Goal: Check status: Check status

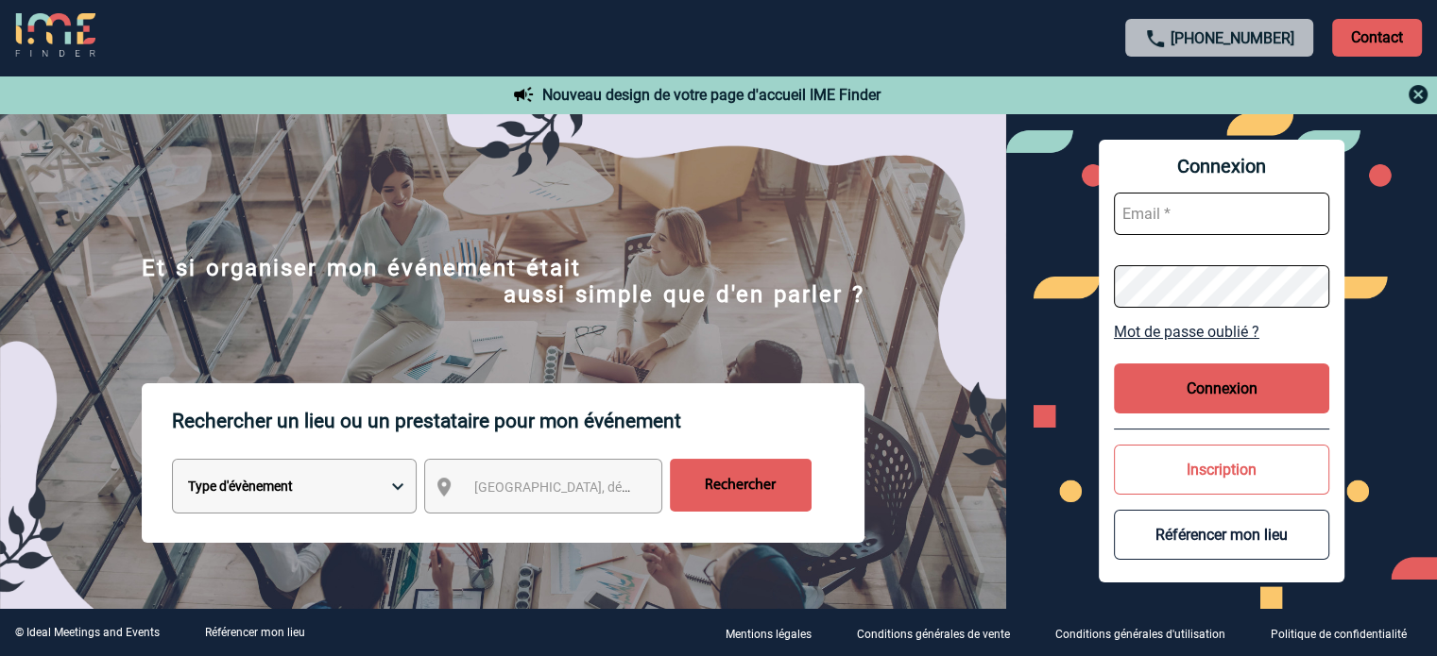
type input "ydeclercq@ime-groupe.com"
click at [1198, 384] on button "Connexion" at bounding box center [1221, 389] width 215 height 50
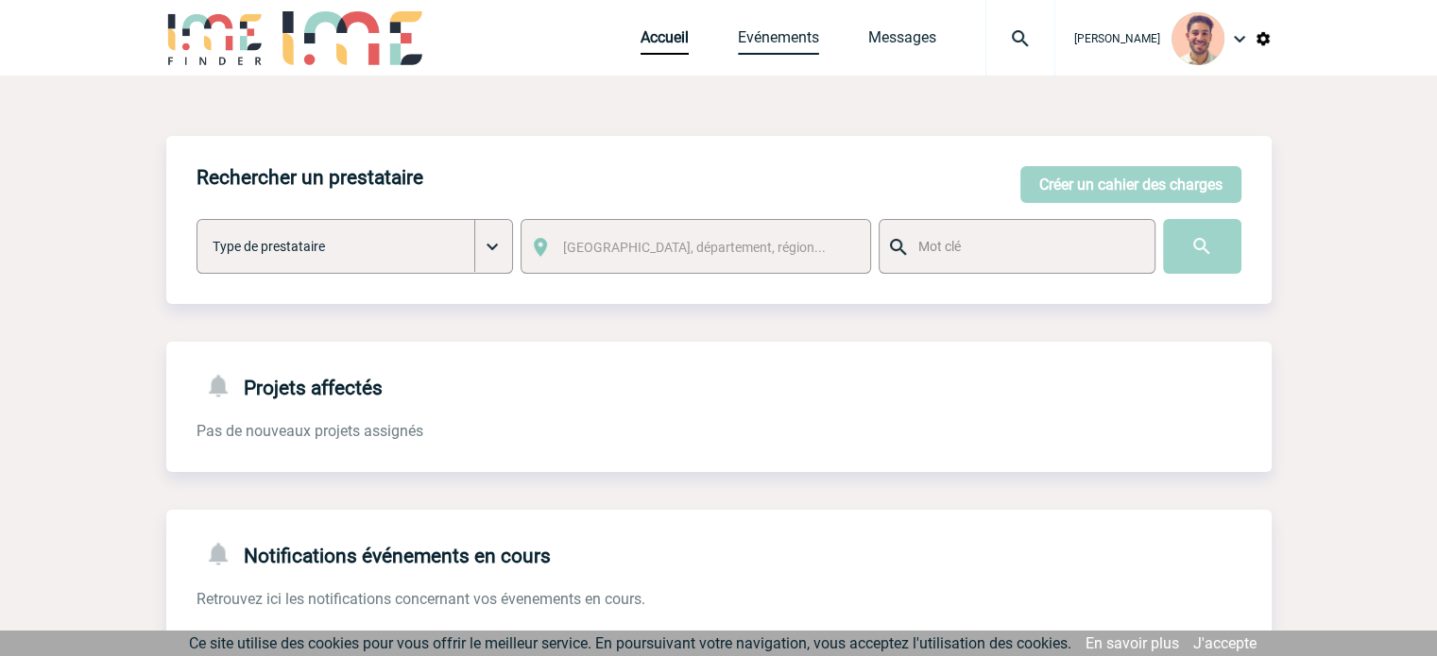
click at [765, 30] on link "Evénements" at bounding box center [778, 41] width 81 height 26
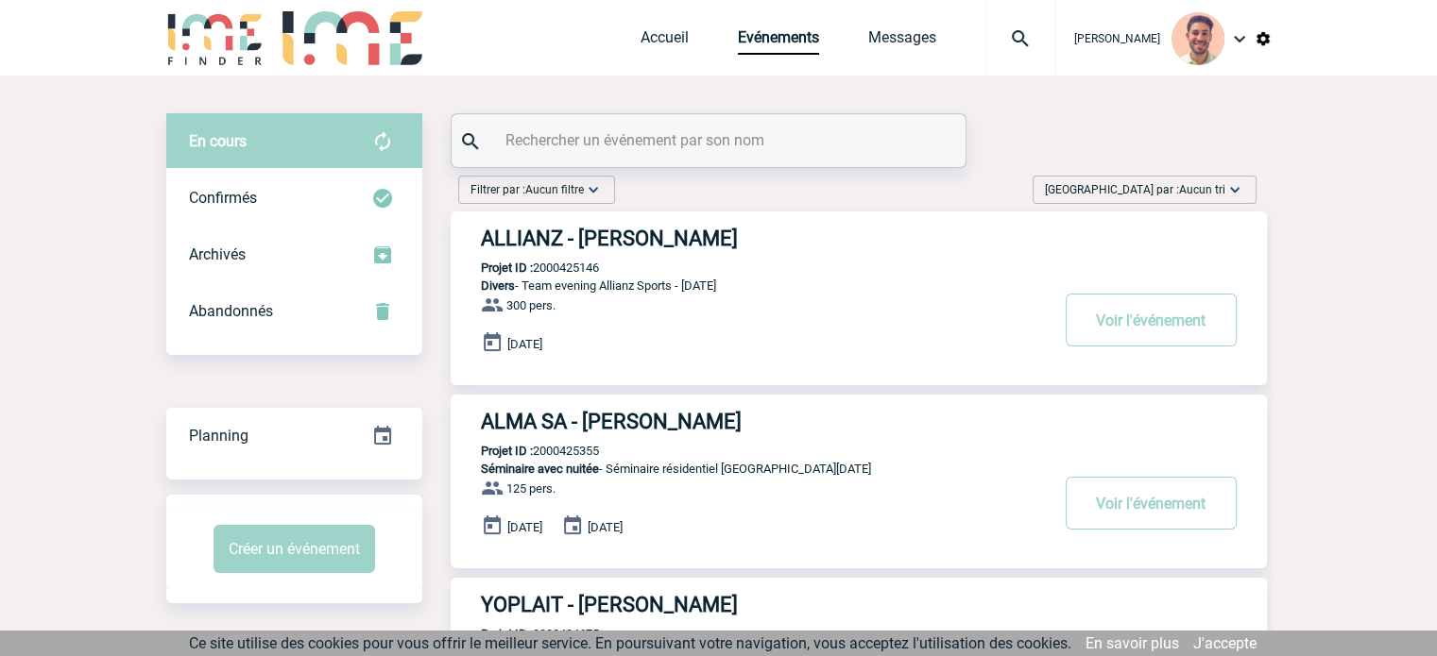
click at [609, 119] on div at bounding box center [709, 140] width 514 height 53
click at [608, 128] on input "text" at bounding box center [711, 140] width 420 height 27
paste input "2000425090"
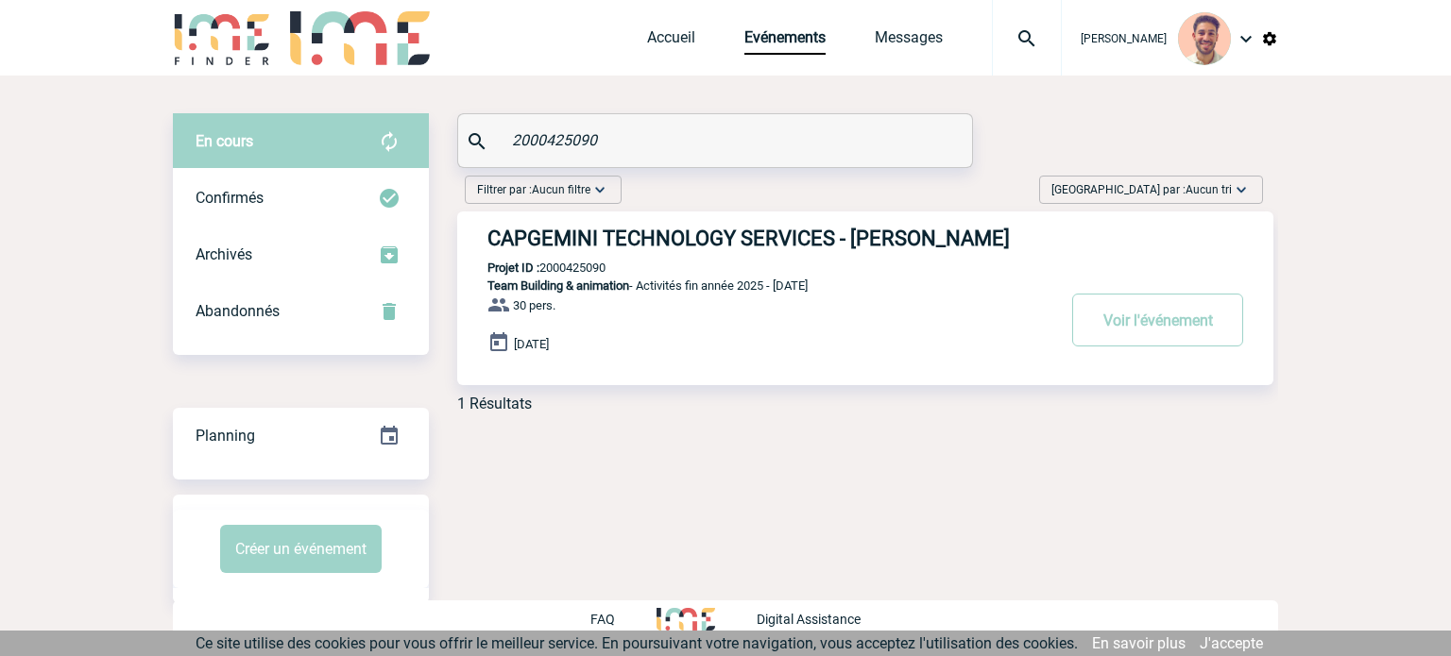
type input "2000425090"
click at [819, 245] on h3 "CAPGEMINI TECHNOLOGY SERVICES - Nathalie GOZIAS" at bounding box center [770, 239] width 567 height 24
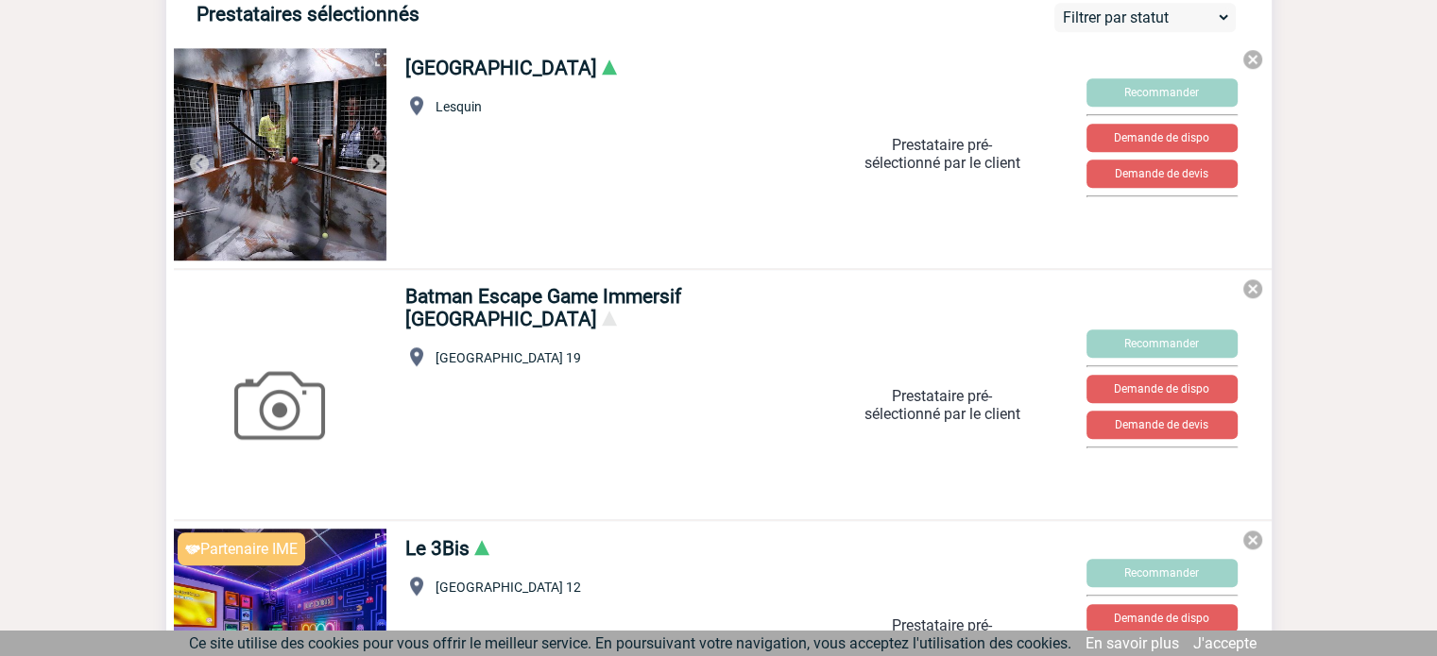
scroll to position [1134, 0]
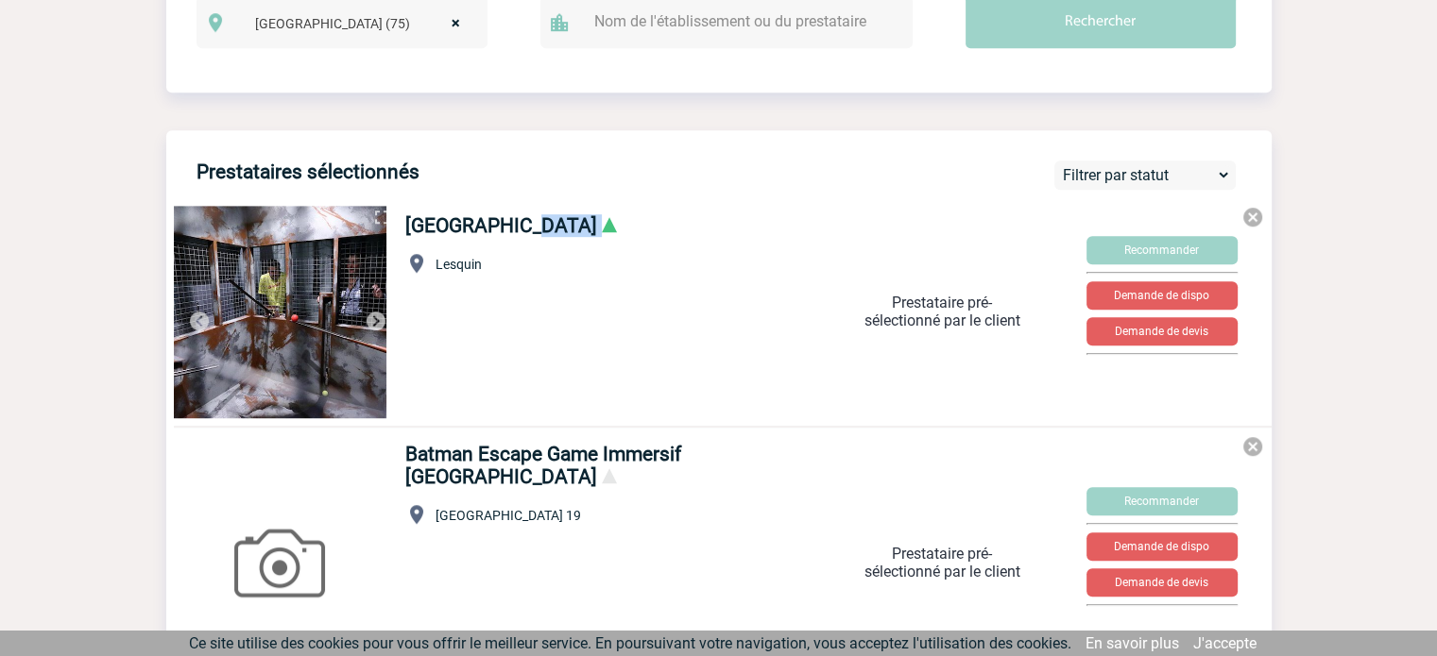
drag, startPoint x: 397, startPoint y: 230, endPoint x: 569, endPoint y: 247, distance: 172.8
click at [569, 247] on div "[GEOGRAPHIC_DATA] Lesquin" at bounding box center [594, 308] width 408 height 203
copy h4 "[GEOGRAPHIC_DATA]"
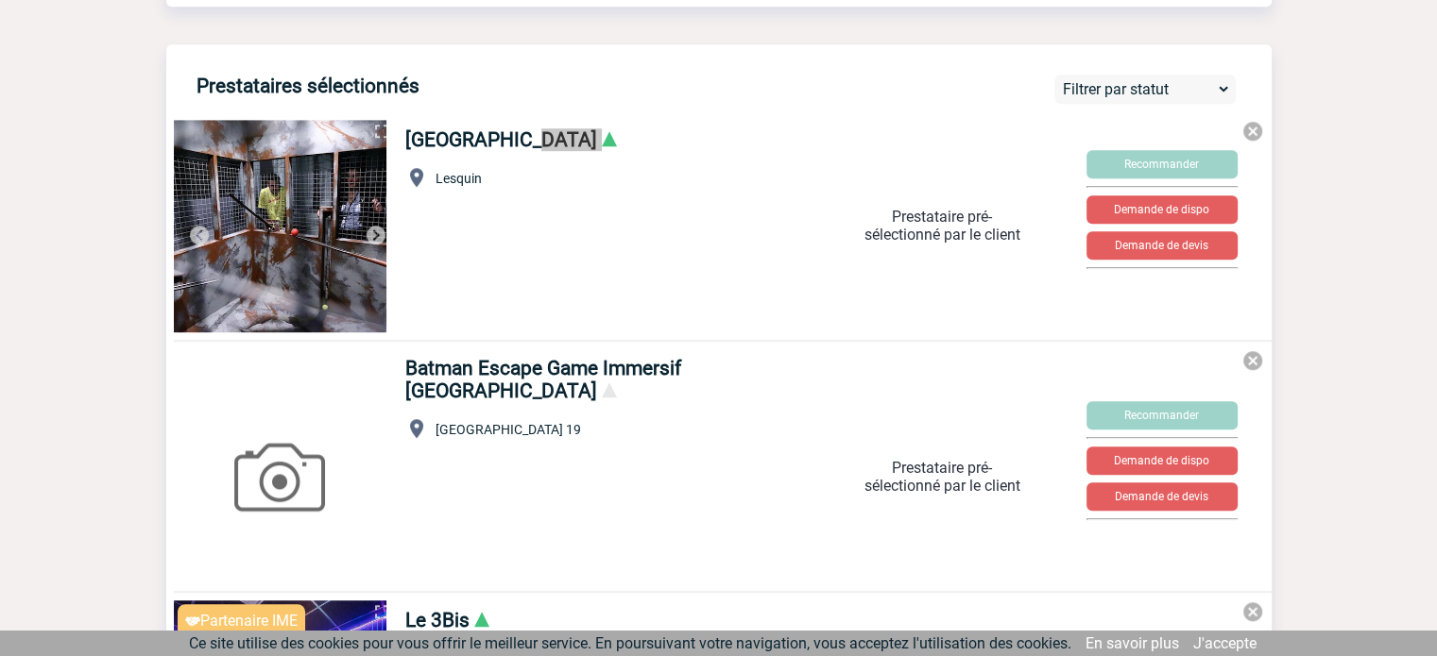
scroll to position [1417, 0]
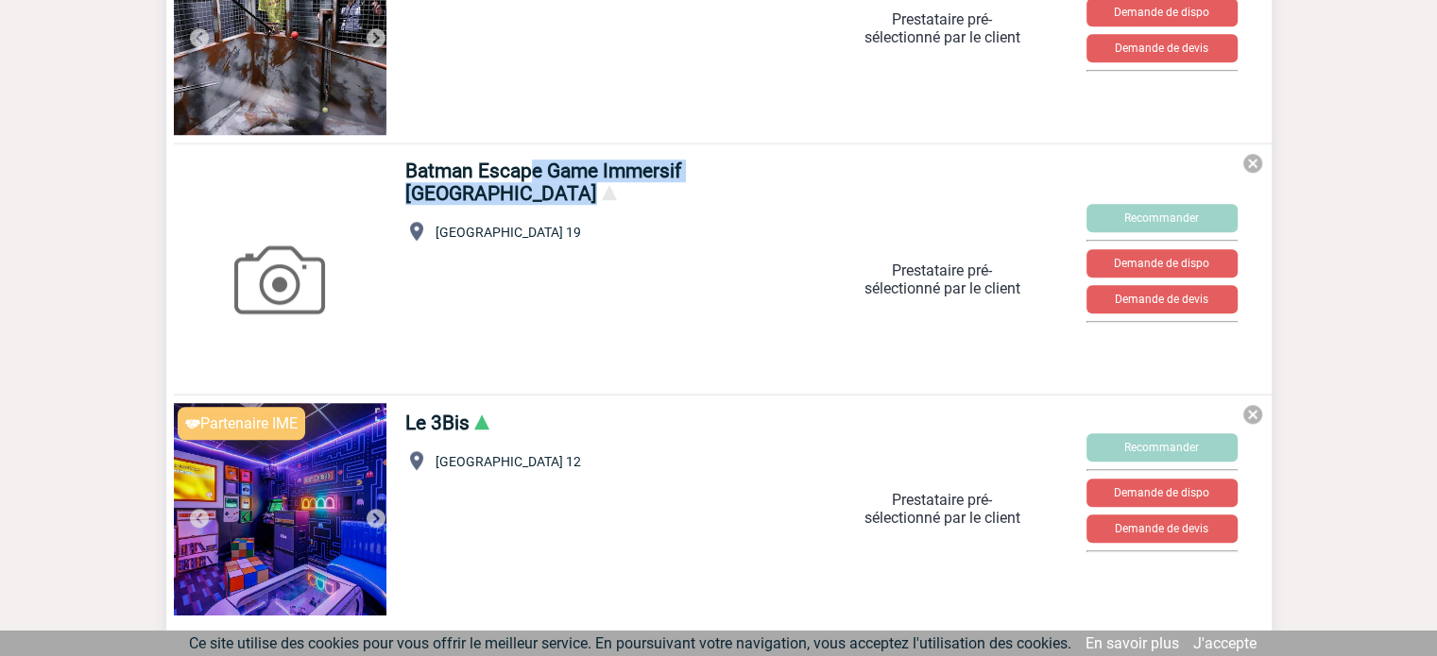
drag, startPoint x: 393, startPoint y: 181, endPoint x: 734, endPoint y: 186, distance: 341.0
click at [734, 186] on div "Batman Escape Game Immersif [GEOGRAPHIC_DATA] [GEOGRAPHIC_DATA] 19" at bounding box center [594, 265] width 408 height 226
copy link "Batman Escape Game Immersif [GEOGRAPHIC_DATA]"
